Goal: Check status: Check status

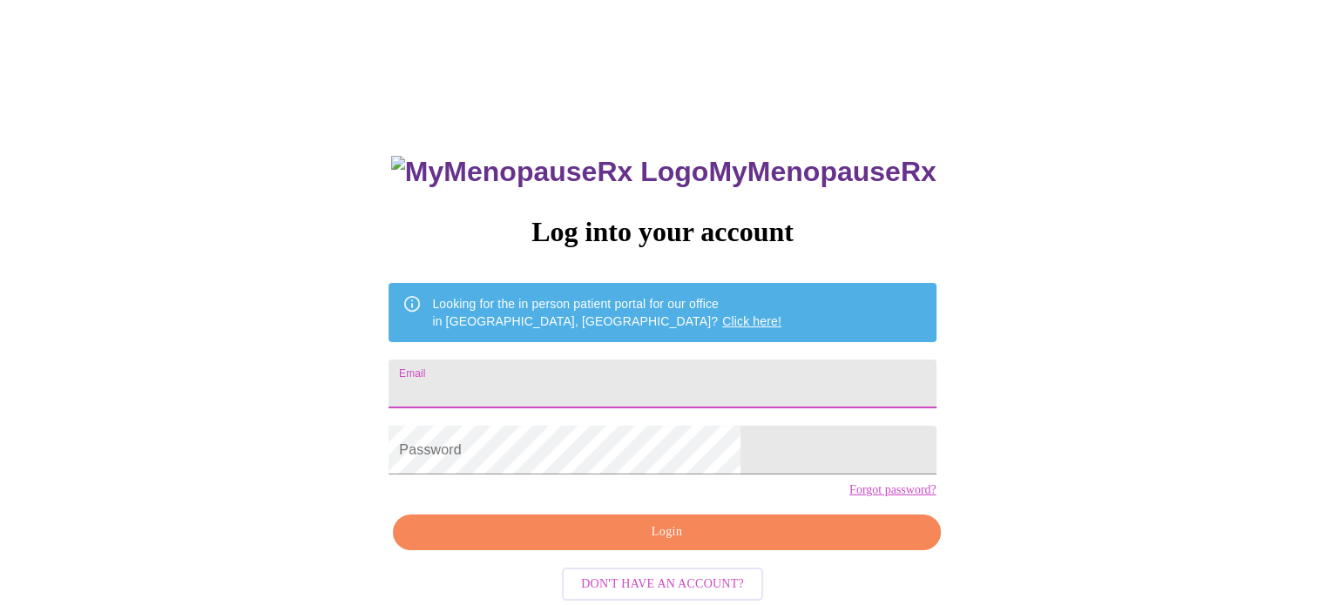
click at [652, 379] on input "Email" at bounding box center [661, 384] width 547 height 49
type input "[EMAIL_ADDRESS][DOMAIN_NAME]"
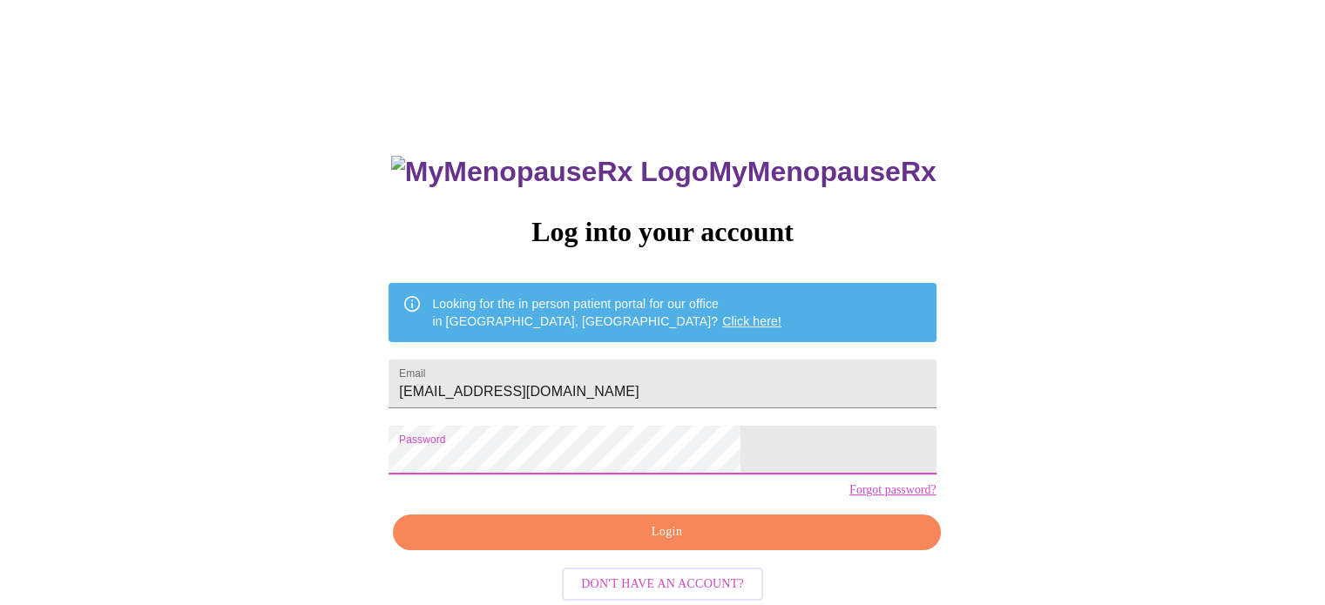
click at [629, 543] on span "Login" at bounding box center [666, 533] width 507 height 22
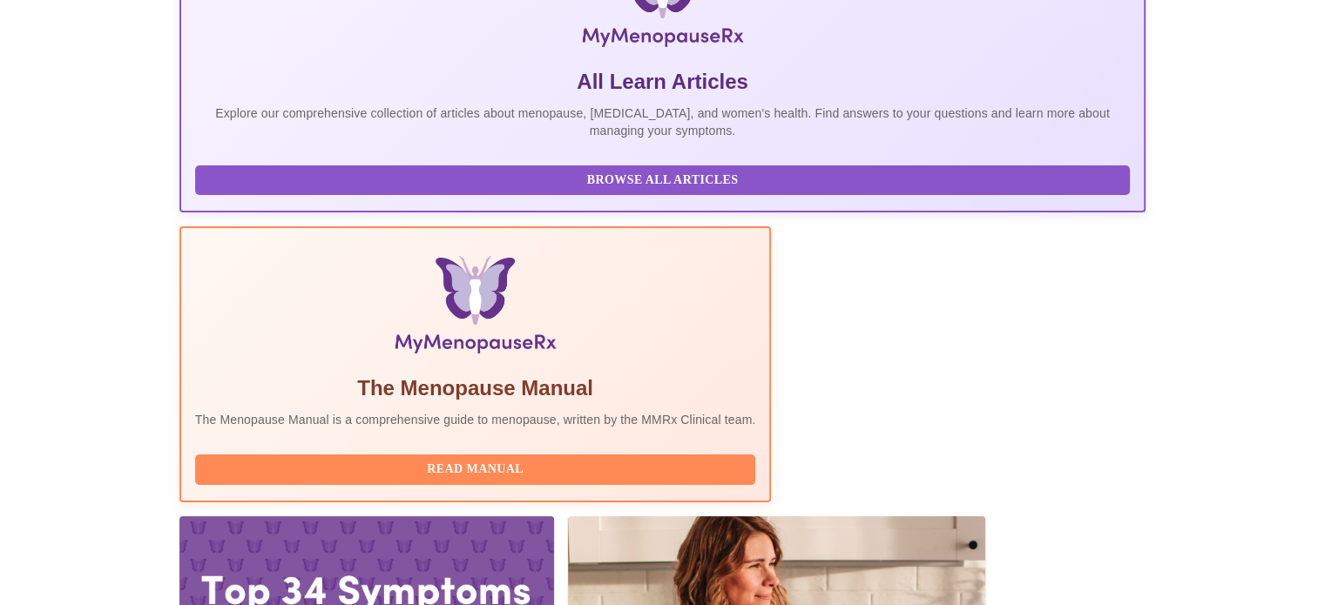
scroll to position [345, 0]
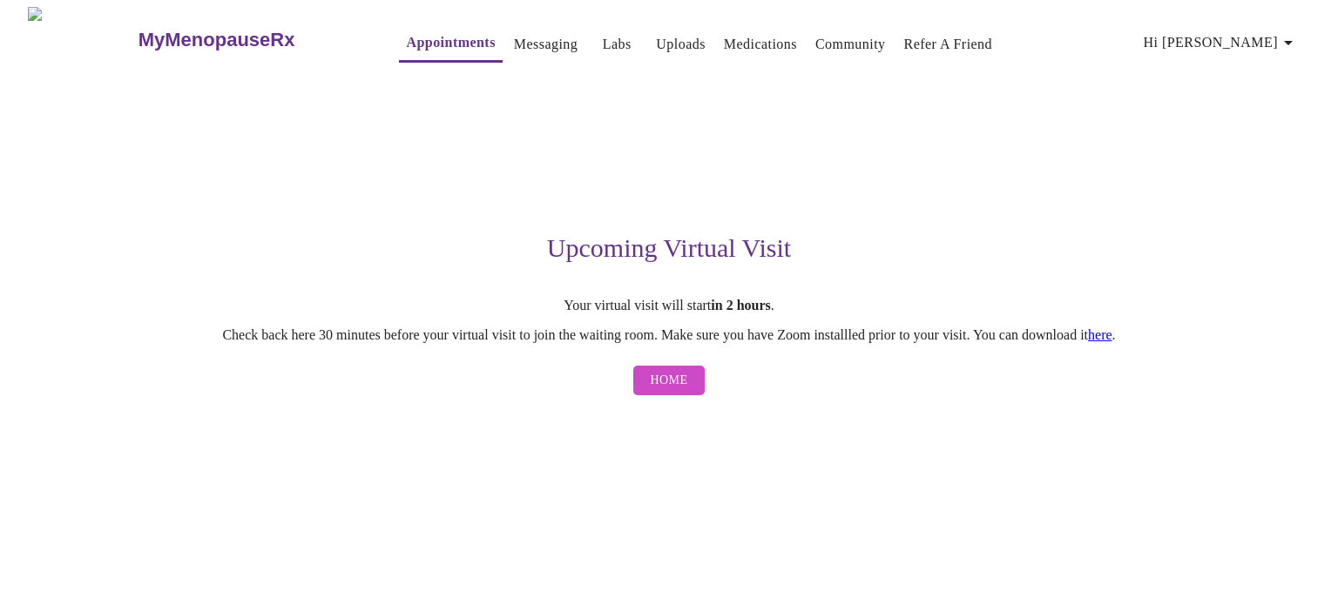
click at [1089, 125] on div "Upcoming Virtual Visit Your virtual visit will start in 2 hours . Check back he…" at bounding box center [668, 238] width 1073 height 332
